Goal: Task Accomplishment & Management: Manage account settings

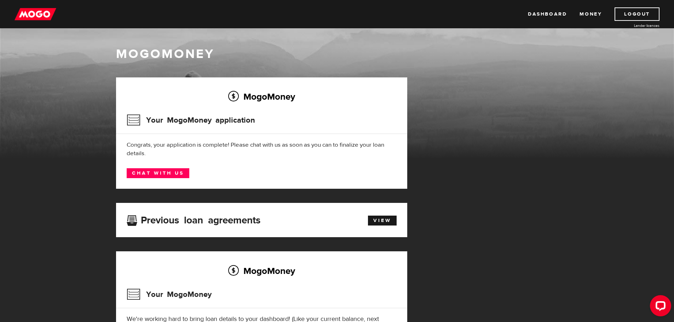
scroll to position [35, 0]
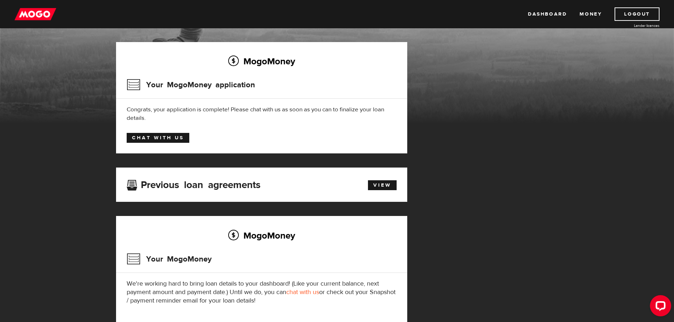
click at [173, 142] on link "Chat with us" at bounding box center [158, 138] width 63 height 10
click at [545, 13] on link "Dashboard" at bounding box center [547, 13] width 39 height 13
click at [553, 14] on link "Dashboard" at bounding box center [547, 13] width 39 height 13
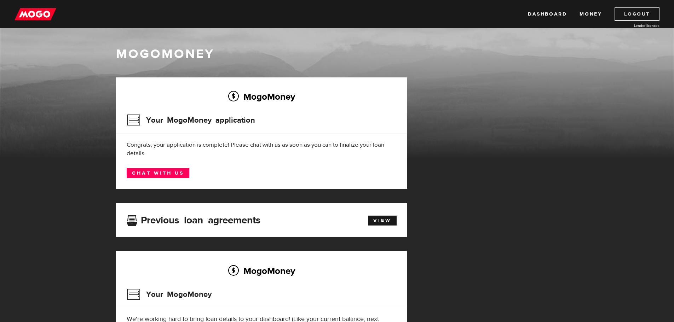
click at [635, 15] on link "Logout" at bounding box center [637, 13] width 45 height 13
click at [554, 15] on link "Dashboard" at bounding box center [547, 13] width 39 height 13
click at [584, 12] on link "Money" at bounding box center [591, 13] width 22 height 13
click at [32, 15] on img at bounding box center [36, 13] width 42 height 13
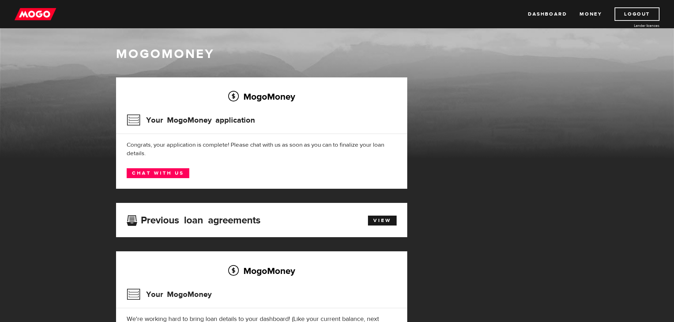
click at [32, 15] on img at bounding box center [36, 13] width 42 height 13
click at [379, 223] on link "View" at bounding box center [382, 221] width 29 height 10
click at [38, 13] on img at bounding box center [36, 13] width 42 height 13
click at [633, 12] on link "Logout" at bounding box center [637, 13] width 45 height 13
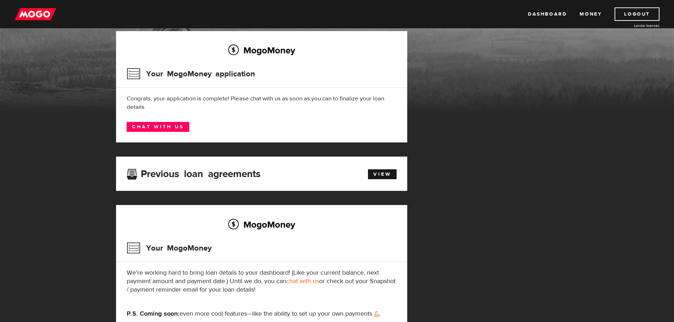
scroll to position [35, 0]
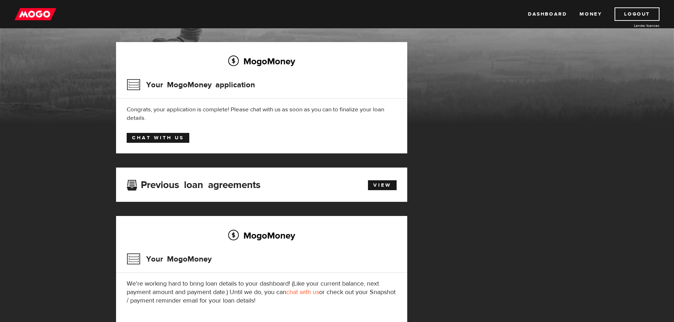
click at [156, 135] on link "Chat with us" at bounding box center [158, 138] width 63 height 10
click at [629, 11] on link "Logout" at bounding box center [637, 13] width 45 height 13
